Goal: Information Seeking & Learning: Learn about a topic

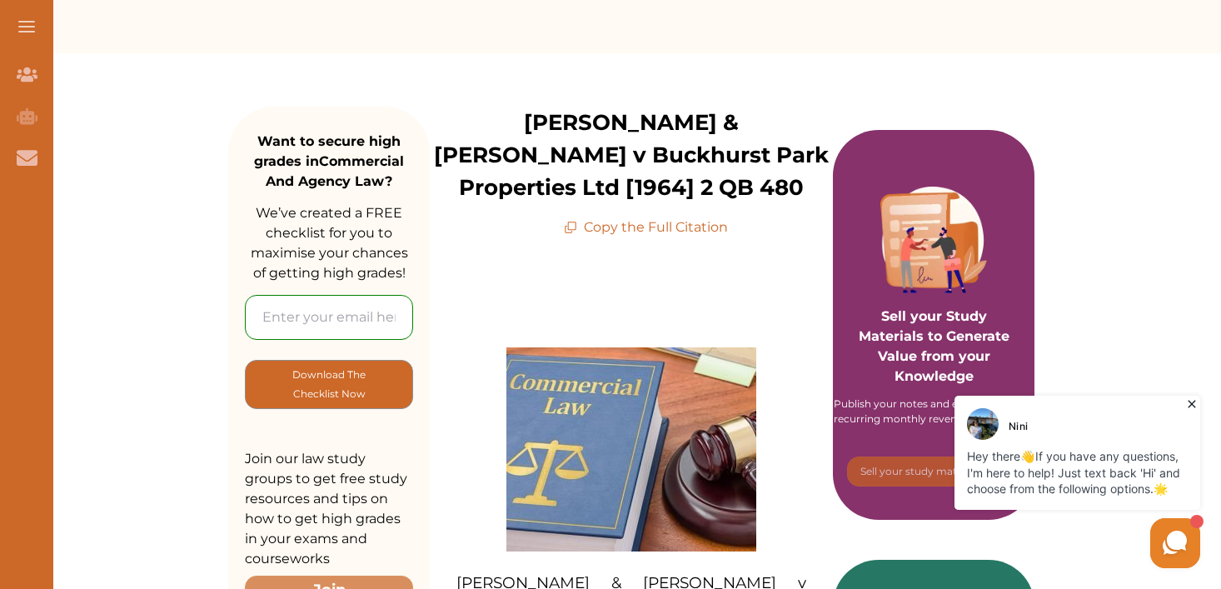
scroll to position [177, 0]
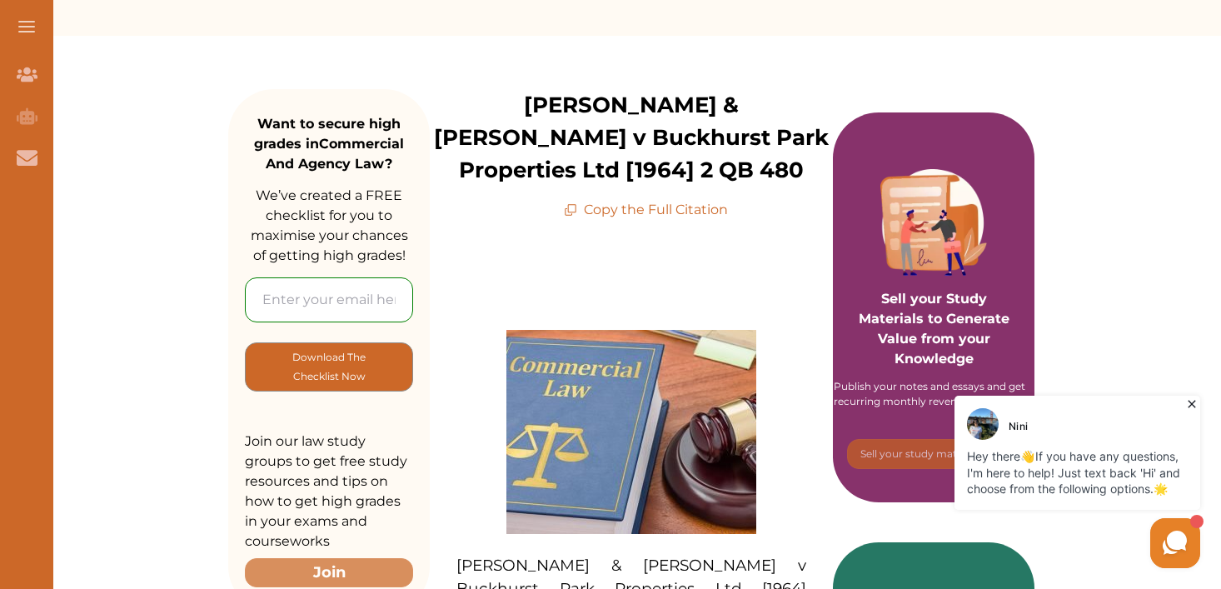
click at [1188, 400] on icon at bounding box center [1191, 404] width 17 height 17
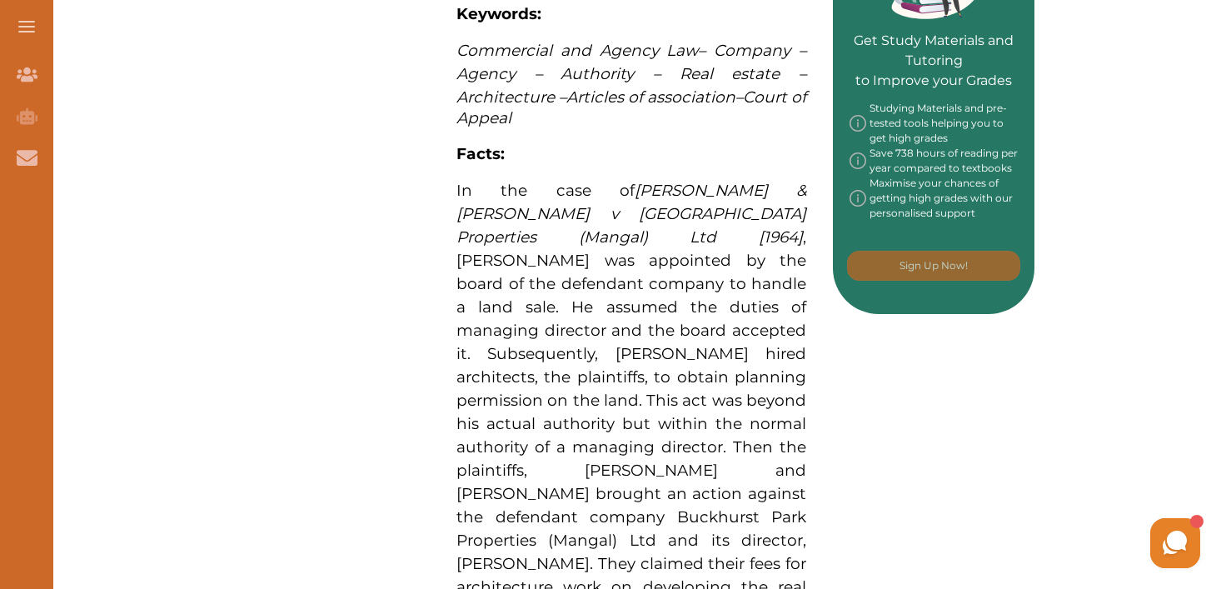
scroll to position [876, 0]
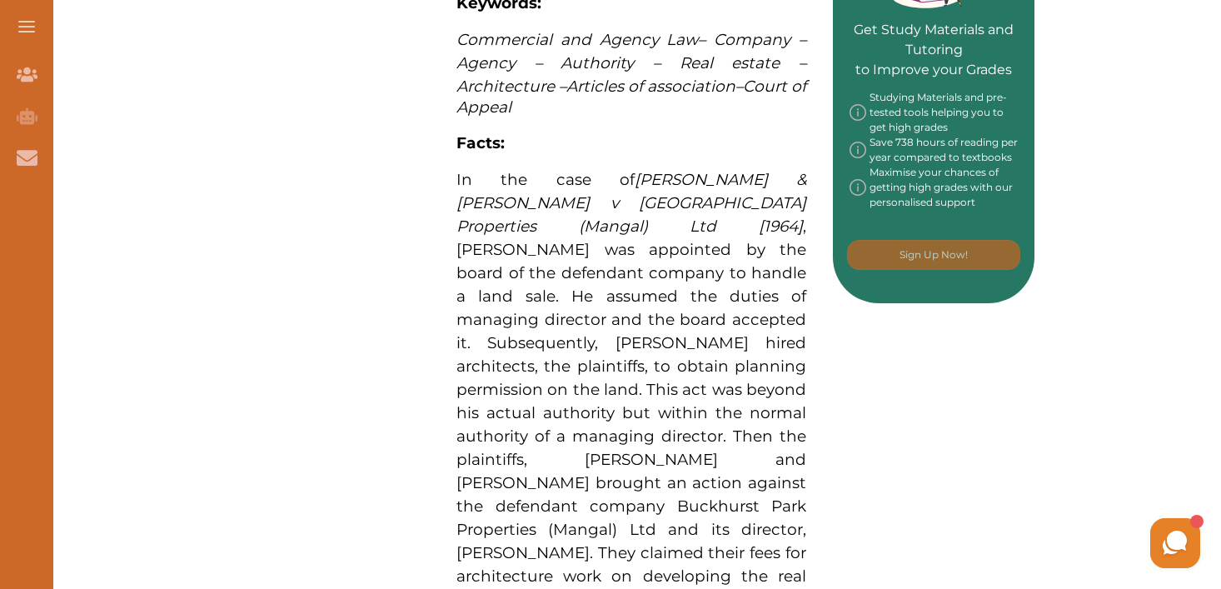
drag, startPoint x: 740, startPoint y: 348, endPoint x: 795, endPoint y: 386, distance: 65.8
click at [795, 386] on span "In the case of Freeman & Lockyer v Buckhurst Park Properties (Mangal) Ltd [1964…" at bounding box center [631, 389] width 350 height 439
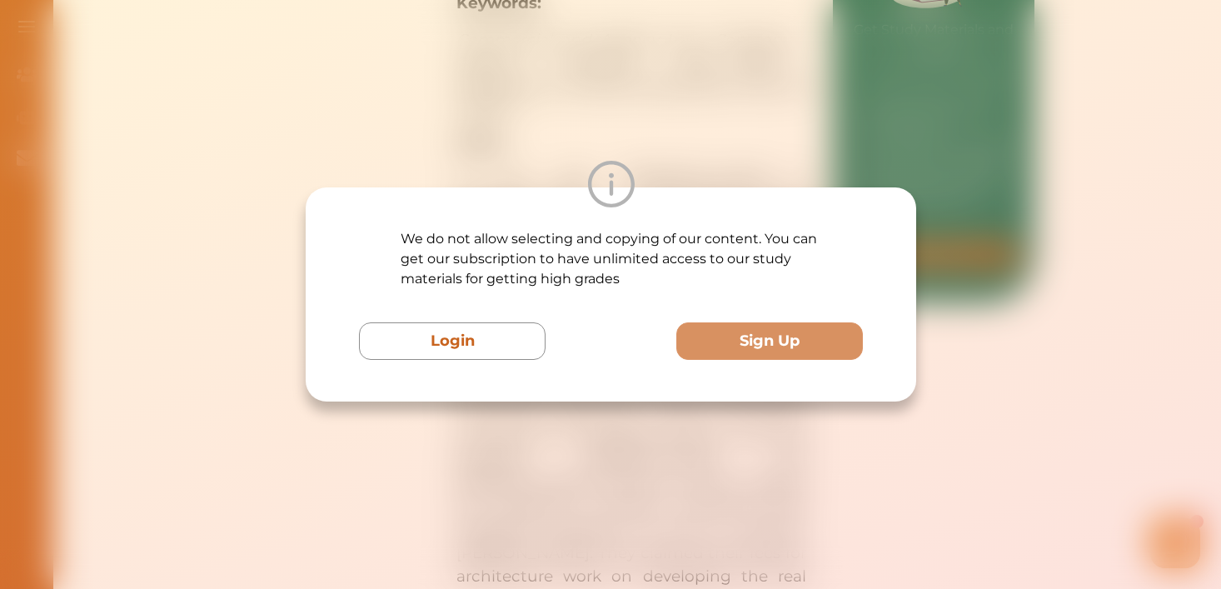
click at [792, 385] on div "We do not allow selecting and copying of our content. You can get our subscript…" at bounding box center [611, 294] width 610 height 214
click at [639, 71] on div "We do not allow selecting and copying of our content. You can get our subscript…" at bounding box center [610, 294] width 1221 height 589
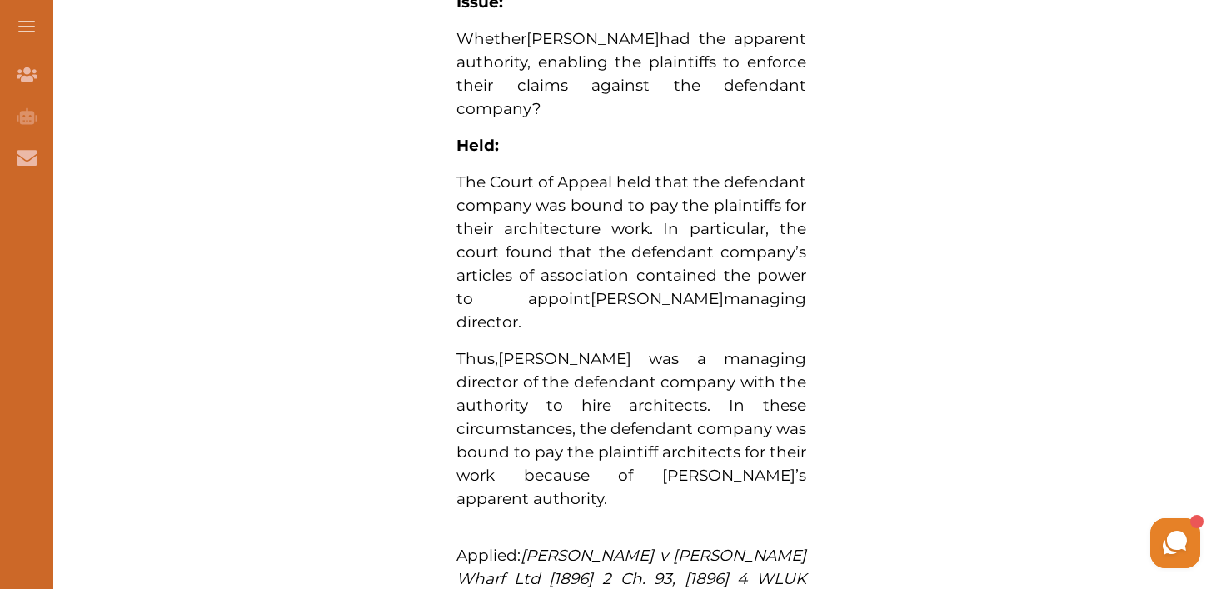
scroll to position [1511, 0]
drag, startPoint x: 588, startPoint y: 152, endPoint x: 605, endPoint y: 191, distance: 42.9
click at [605, 191] on p "The Court of Appeal held that the defendant company was bound to pay the plaint…" at bounding box center [631, 251] width 350 height 163
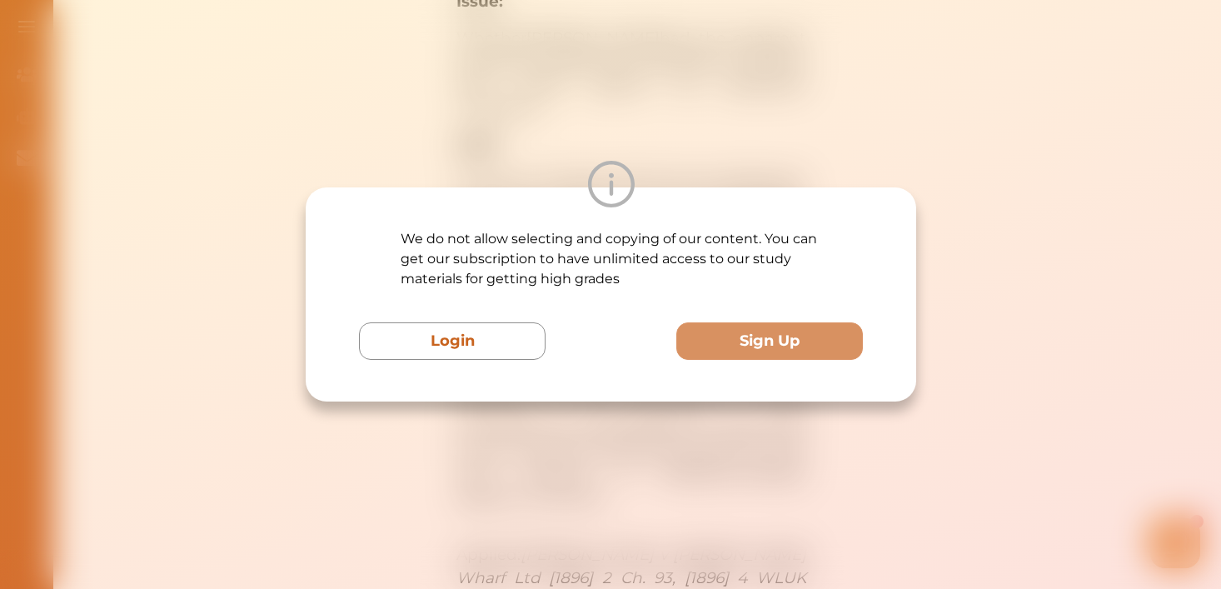
click at [538, 112] on div "We do not allow selecting and copying of our content. You can get our subscript…" at bounding box center [610, 294] width 1221 height 589
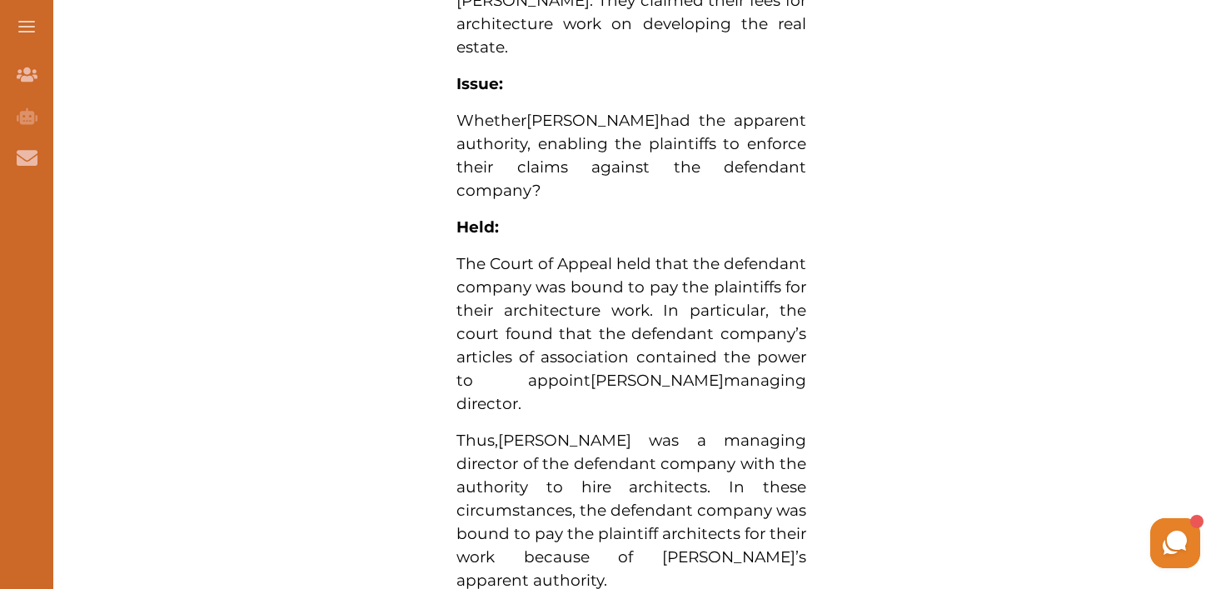
scroll to position [1436, 0]
